Goal: Task Accomplishment & Management: Use online tool/utility

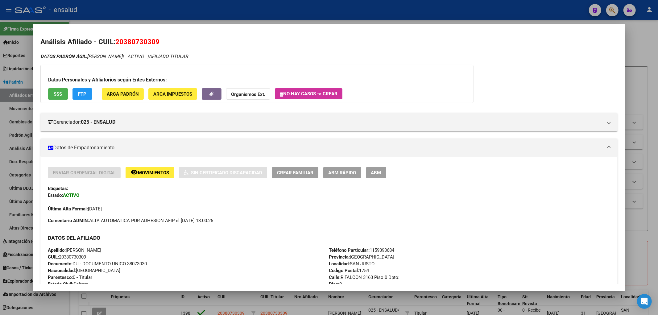
scroll to position [471, 0]
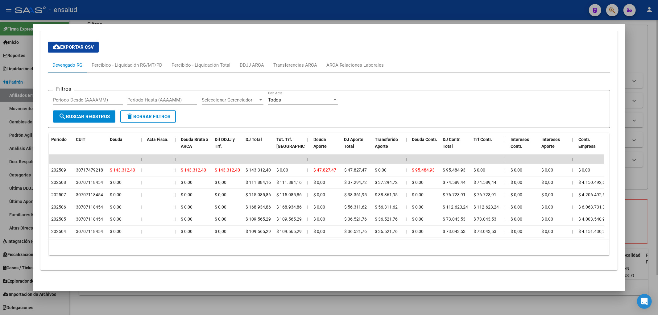
click at [656, 134] on div at bounding box center [329, 157] width 658 height 315
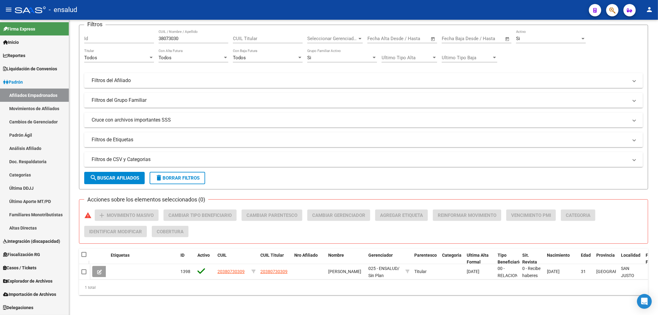
click at [28, 267] on span "Casos / Tickets" at bounding box center [19, 267] width 33 height 7
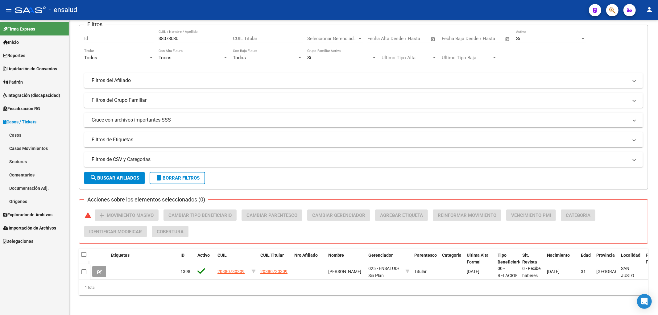
click at [14, 136] on link "Casos" at bounding box center [34, 134] width 69 height 13
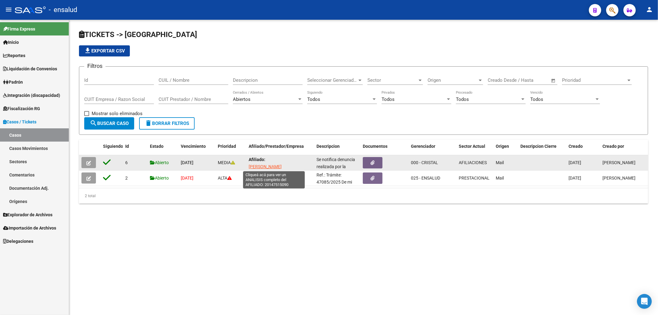
click at [282, 167] on span "[PERSON_NAME] [PERSON_NAME]" at bounding box center [265, 170] width 33 height 12
type textarea "20147515090"
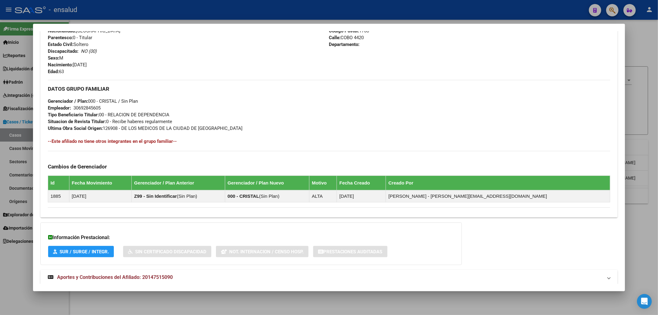
scroll to position [255, 0]
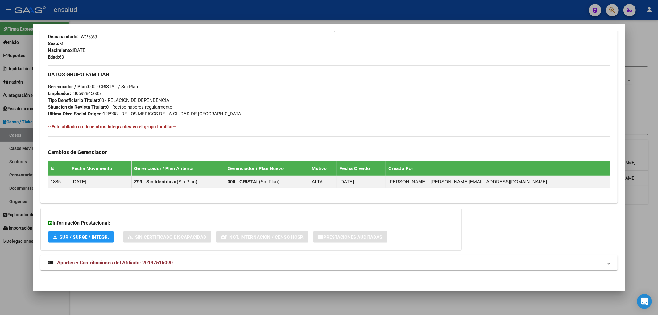
click at [279, 303] on div at bounding box center [329, 157] width 658 height 315
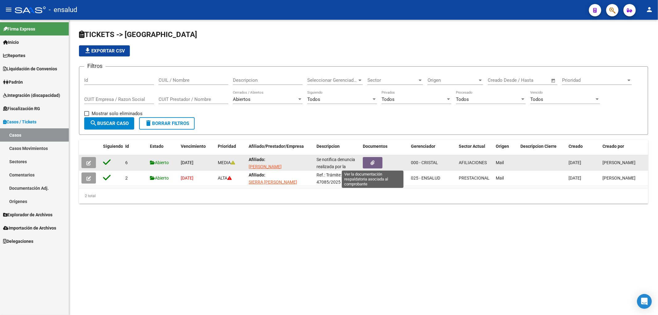
click at [377, 162] on button "button" at bounding box center [373, 162] width 20 height 11
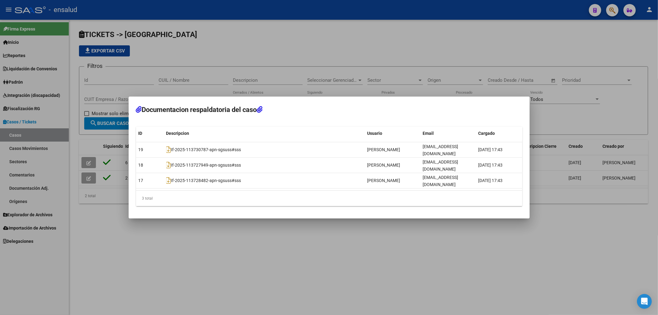
click at [341, 246] on div at bounding box center [329, 157] width 658 height 315
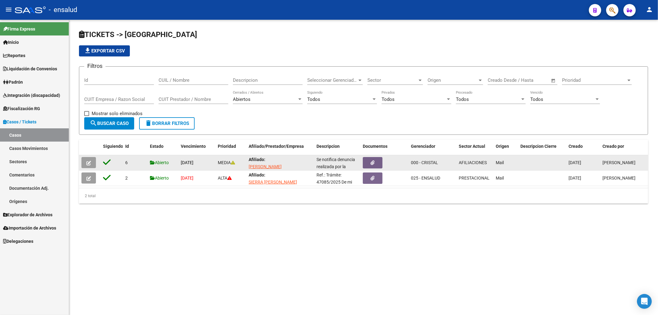
click at [96, 165] on div at bounding box center [89, 162] width 17 height 11
click at [90, 164] on icon "button" at bounding box center [88, 163] width 5 height 5
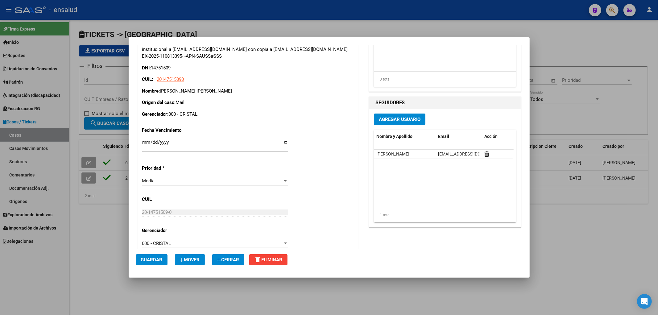
scroll to position [228, 0]
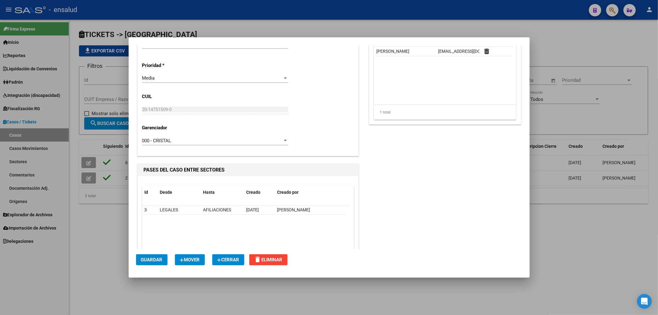
click at [264, 304] on div at bounding box center [329, 157] width 658 height 315
